Goal: Task Accomplishment & Management: Manage account settings

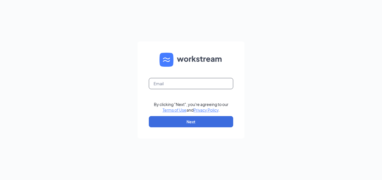
click at [209, 87] on input "text" at bounding box center [191, 83] width 84 height 11
type input "WS1653@gsrgroup.us"
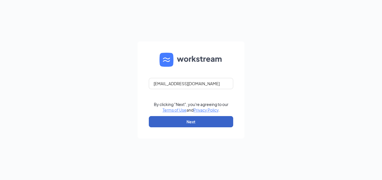
click at [190, 122] on button "Next" at bounding box center [191, 121] width 84 height 11
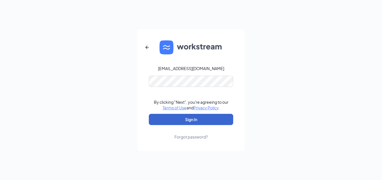
click at [191, 119] on button "Sign In" at bounding box center [191, 119] width 84 height 11
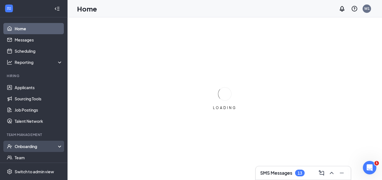
click at [22, 143] on div "Onboarding" at bounding box center [33, 146] width 67 height 11
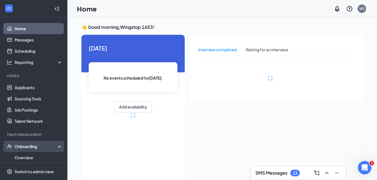
click at [23, 146] on div "Onboarding" at bounding box center [36, 147] width 43 height 6
click at [27, 148] on div "Onboarding" at bounding box center [36, 147] width 43 height 6
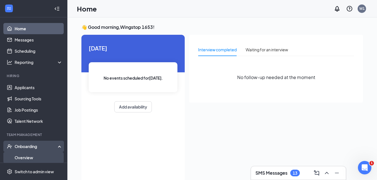
click at [23, 158] on link "Overview" at bounding box center [39, 157] width 48 height 11
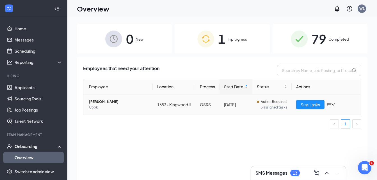
click at [331, 107] on icon "bars" at bounding box center [329, 104] width 4 height 3
click at [200, 133] on div "Employee Location Process Start Date Status Actions Carlos Trujillo Cook 1653 -…" at bounding box center [222, 106] width 278 height 54
click at [311, 108] on span "Start tasks" at bounding box center [310, 105] width 19 height 6
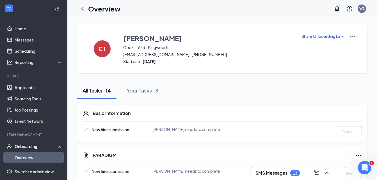
click at [309, 37] on p "Share Onboarding Link" at bounding box center [323, 36] width 42 height 6
type textarea "Hi Carlos, This is a gentle reminder to complete your onboarding before your fi…"
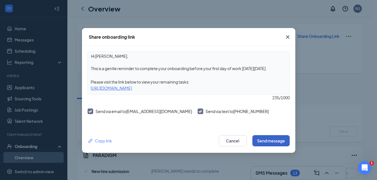
click at [269, 138] on button "Send message" at bounding box center [271, 140] width 37 height 11
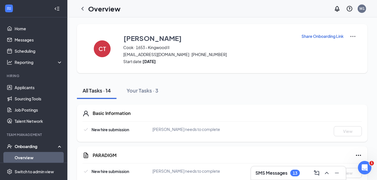
click at [352, 34] on img at bounding box center [353, 36] width 7 height 7
click at [324, 54] on div "Share Onboarding Link" at bounding box center [329, 48] width 55 height 31
click at [309, 37] on p "Share Onboarding Link" at bounding box center [323, 36] width 42 height 6
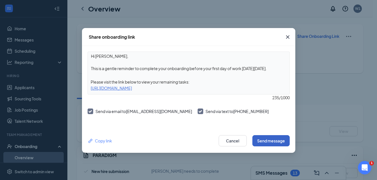
click at [264, 143] on button "Send message" at bounding box center [271, 140] width 37 height 11
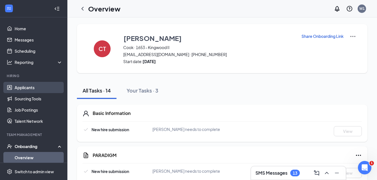
click at [20, 87] on link "Applicants" at bounding box center [39, 87] width 48 height 11
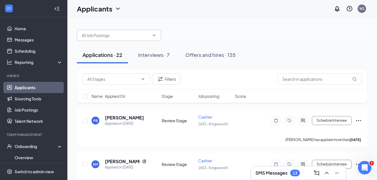
click at [153, 34] on icon "ChevronDown" at bounding box center [154, 35] width 4 height 4
click at [154, 36] on icon "ChevronDown" at bounding box center [154, 35] width 4 height 4
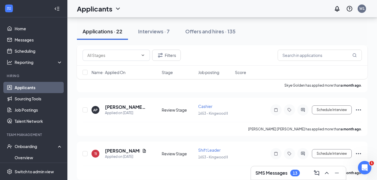
scroll to position [894, 0]
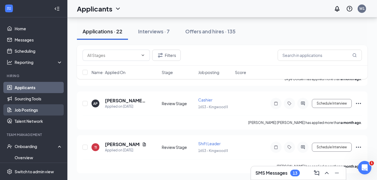
click at [22, 108] on link "Job Postings" at bounding box center [39, 110] width 48 height 11
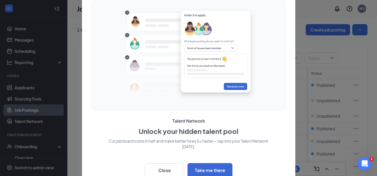
click at [18, 110] on div at bounding box center [188, 88] width 377 height 176
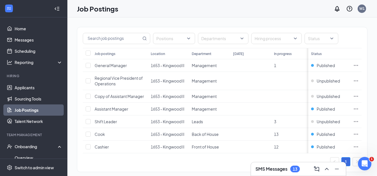
scroll to position [28, 0]
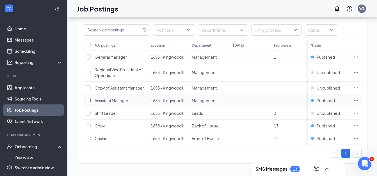
click at [87, 103] on input "checkbox" at bounding box center [88, 100] width 5 height 5
checkbox input "true"
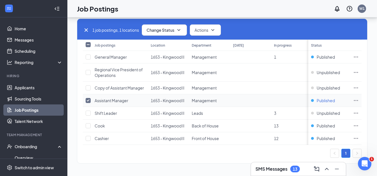
click at [334, 101] on span "Published" at bounding box center [326, 101] width 18 height 6
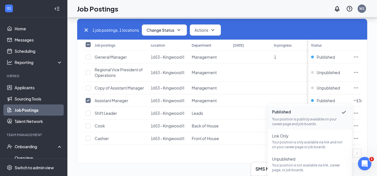
click at [282, 118] on p "Your position is publicly available on your career page and job boards." at bounding box center [309, 122] width 75 height 10
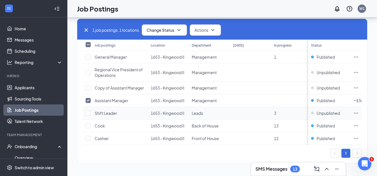
click at [85, 112] on td at bounding box center [87, 113] width 9 height 13
click at [88, 114] on input "checkbox" at bounding box center [88, 113] width 5 height 5
click at [359, 113] on icon "Ellipses" at bounding box center [357, 113] width 6 height 6
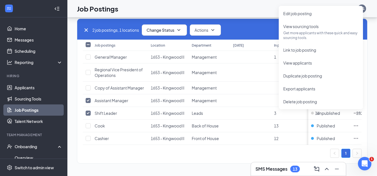
click at [67, 136] on div "1 brands, 1 locations, 7 job postings Create job posting 2 job postings, 1 loca…" at bounding box center [222, 82] width 310 height 187
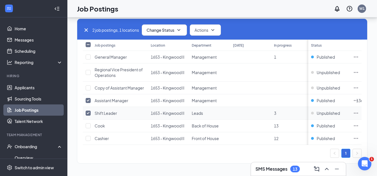
click at [88, 114] on input "checkbox" at bounding box center [88, 113] width 5 height 5
checkbox input "false"
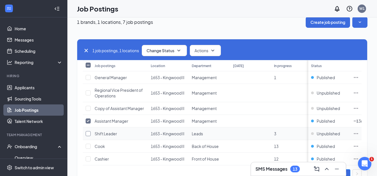
scroll to position [0, 0]
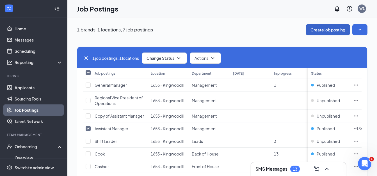
click at [341, 31] on button "Create job posting" at bounding box center [328, 29] width 44 height 11
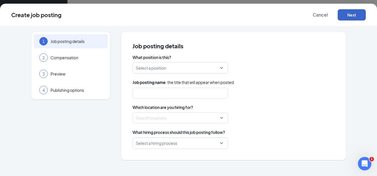
click at [350, 16] on button "Next" at bounding box center [352, 14] width 28 height 11
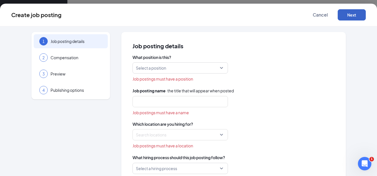
click at [220, 68] on div "Select a position" at bounding box center [181, 67] width 96 height 11
click at [218, 67] on input "search" at bounding box center [178, 68] width 85 height 11
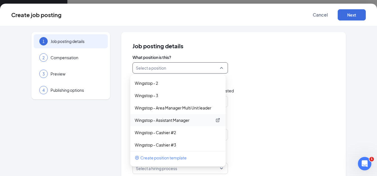
click at [150, 123] on p "Wingstop - Assistant Manager" at bounding box center [174, 120] width 78 height 6
type input "Assistant Manager"
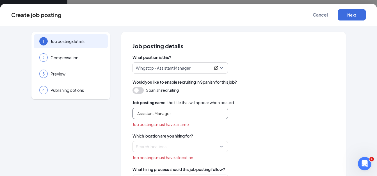
click at [220, 116] on input "Assistant Manager" at bounding box center [181, 113] width 96 height 11
click at [220, 147] on div "Search locations" at bounding box center [181, 146] width 96 height 11
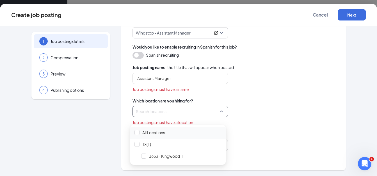
scroll to position [32, 0]
click at [139, 151] on span "1653 - Kingwood II" at bounding box center [181, 156] width 87 height 11
click at [145, 154] on div at bounding box center [143, 156] width 5 height 5
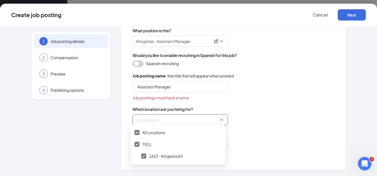
scroll to position [27, 0]
click at [349, 15] on button "Next" at bounding box center [352, 14] width 28 height 11
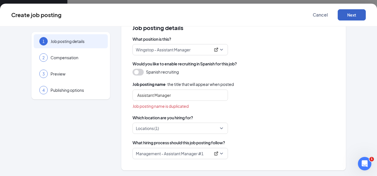
scroll to position [18, 0]
click at [178, 108] on span "Job posting name is duplicated" at bounding box center [161, 106] width 56 height 6
click at [351, 13] on button "Next" at bounding box center [352, 14] width 28 height 11
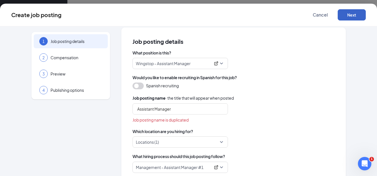
scroll to position [0, 0]
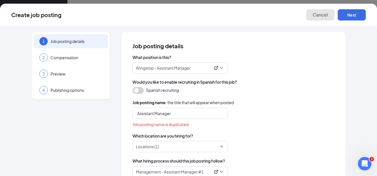
click at [320, 16] on span "Cancel" at bounding box center [320, 15] width 15 height 6
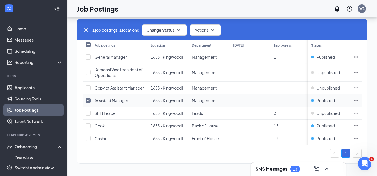
click at [89, 98] on input "checkbox" at bounding box center [88, 100] width 5 height 5
checkbox input "false"
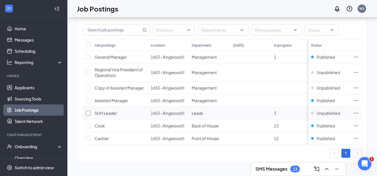
click at [87, 111] on input "checkbox" at bounding box center [88, 113] width 5 height 5
checkbox input "true"
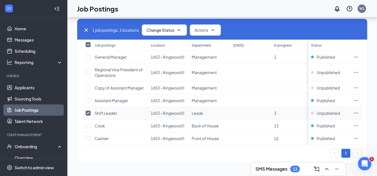
click at [359, 110] on icon "Ellipses" at bounding box center [357, 113] width 6 height 6
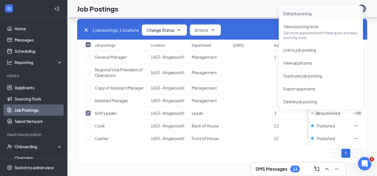
click at [291, 11] on span "Edit job posting" at bounding box center [298, 13] width 28 height 5
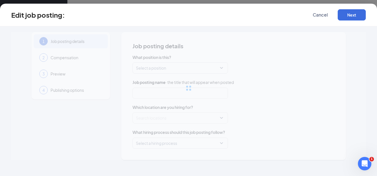
type input "Shift Leader"
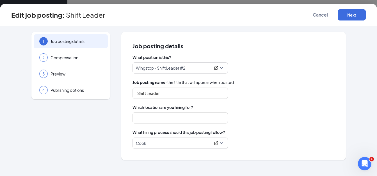
type input "1653 - Kingwood II"
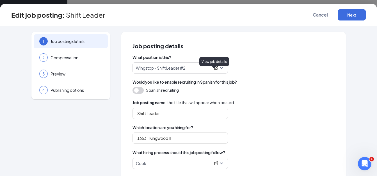
click at [214, 68] on icon "ExternalLink" at bounding box center [216, 68] width 4 height 4
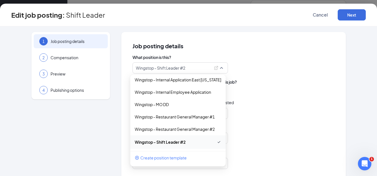
scroll to position [10, 0]
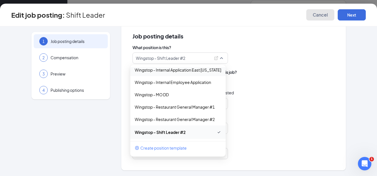
click at [325, 13] on span "Cancel" at bounding box center [320, 15] width 15 height 6
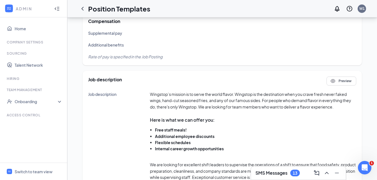
scroll to position [253, 0]
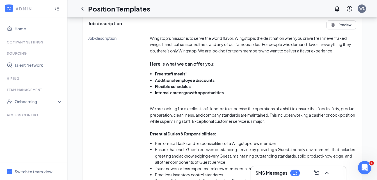
click at [267, 175] on h3 "SMS Messages" at bounding box center [272, 173] width 32 height 6
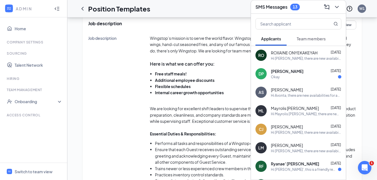
click at [219, 13] on div "Position Templates W1" at bounding box center [222, 8] width 310 height 17
click at [83, 7] on icon "ChevronLeft" at bounding box center [82, 9] width 2 height 4
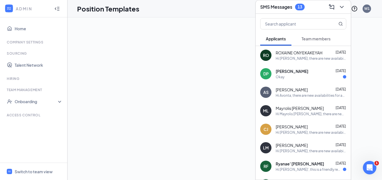
click at [174, 40] on div at bounding box center [224, 98] width 314 height 163
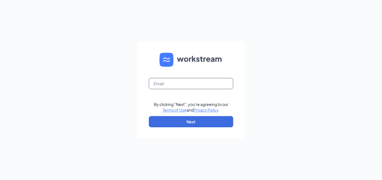
click at [189, 87] on input "text" at bounding box center [191, 83] width 84 height 11
type input "WS1653@gsrgroup.us"
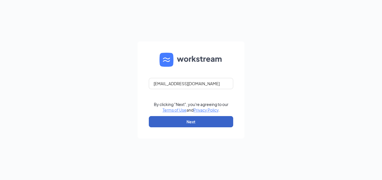
click at [191, 124] on button "Next" at bounding box center [191, 121] width 84 height 11
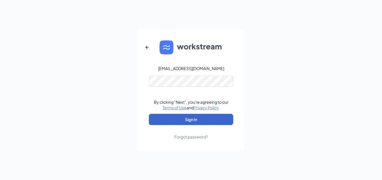
click at [190, 121] on button "Sign In" at bounding box center [191, 119] width 84 height 11
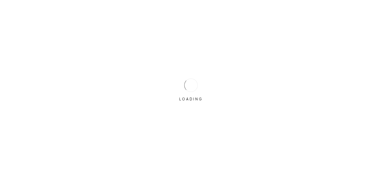
click at [191, 120] on div "LOADING" at bounding box center [191, 90] width 382 height 180
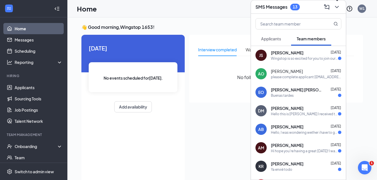
click at [335, 8] on icon "ChevronDown" at bounding box center [337, 7] width 7 height 7
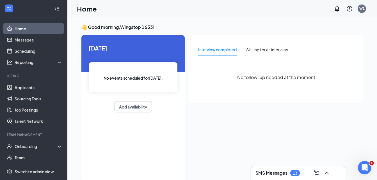
click at [203, 128] on div "Interview completed Waiting for an interview No follow-up needed at the moment" at bounding box center [276, 107] width 174 height 144
click at [18, 108] on link "Job Postings" at bounding box center [39, 110] width 48 height 11
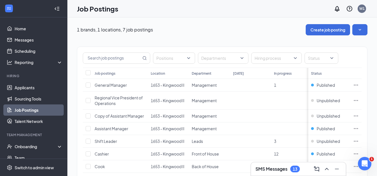
scroll to position [28, 0]
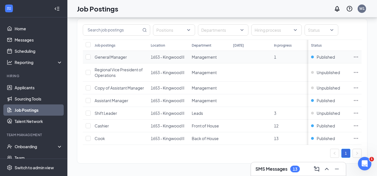
click at [359, 55] on icon "Ellipses" at bounding box center [357, 57] width 6 height 6
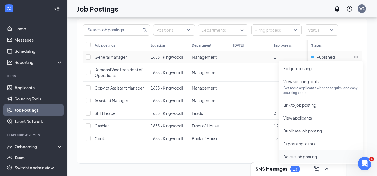
click at [303, 158] on span "Delete job posting" at bounding box center [301, 156] width 34 height 5
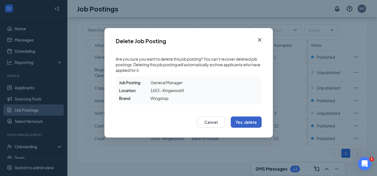
click at [253, 121] on button "Yes, delete" at bounding box center [246, 122] width 31 height 11
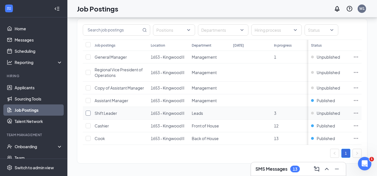
click at [89, 114] on input "checkbox" at bounding box center [88, 113] width 5 height 5
checkbox input "true"
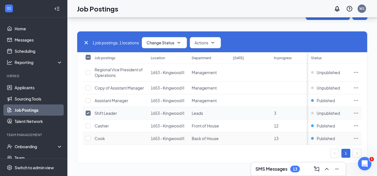
scroll to position [20, 0]
click at [166, 41] on span "Change Status" at bounding box center [161, 43] width 28 height 4
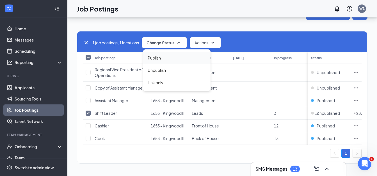
click at [155, 55] on span "Publish" at bounding box center [154, 58] width 13 height 6
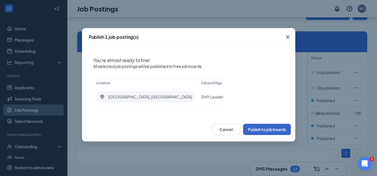
click at [270, 129] on button "Publish to job boards" at bounding box center [267, 129] width 48 height 11
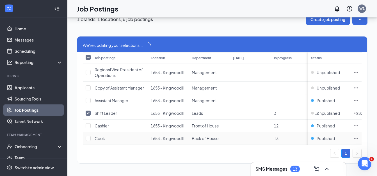
scroll to position [15, 0]
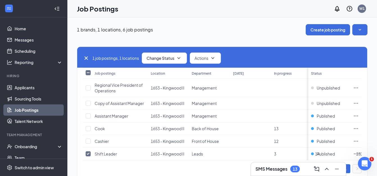
scroll to position [20, 0]
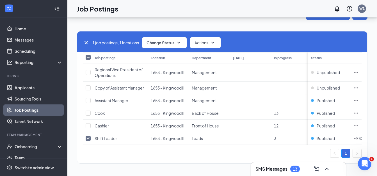
click at [193, 150] on div "1" at bounding box center [222, 153] width 279 height 9
click at [215, 39] on icon "SmallChevronDown" at bounding box center [213, 42] width 7 height 7
click at [248, 7] on div "Job Postings W1" at bounding box center [222, 8] width 310 height 17
